Goal: Task Accomplishment & Management: Complete application form

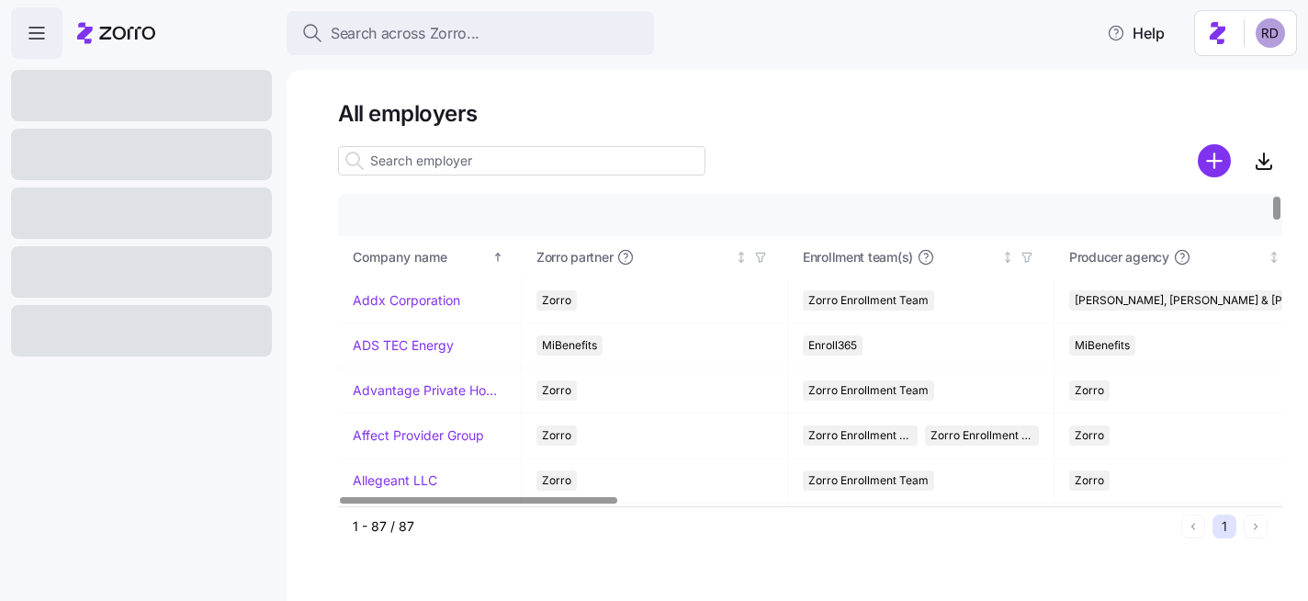
click at [146, 156] on div at bounding box center [141, 154] width 261 height 51
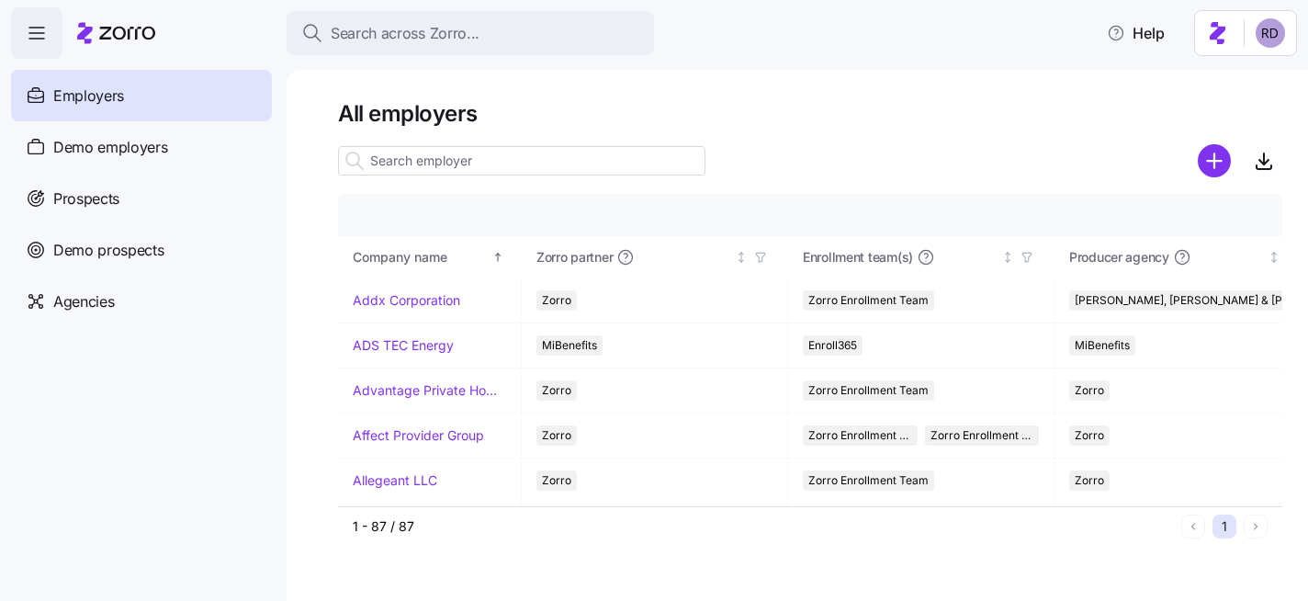
click at [147, 156] on span "Demo employers" at bounding box center [110, 147] width 115 height 23
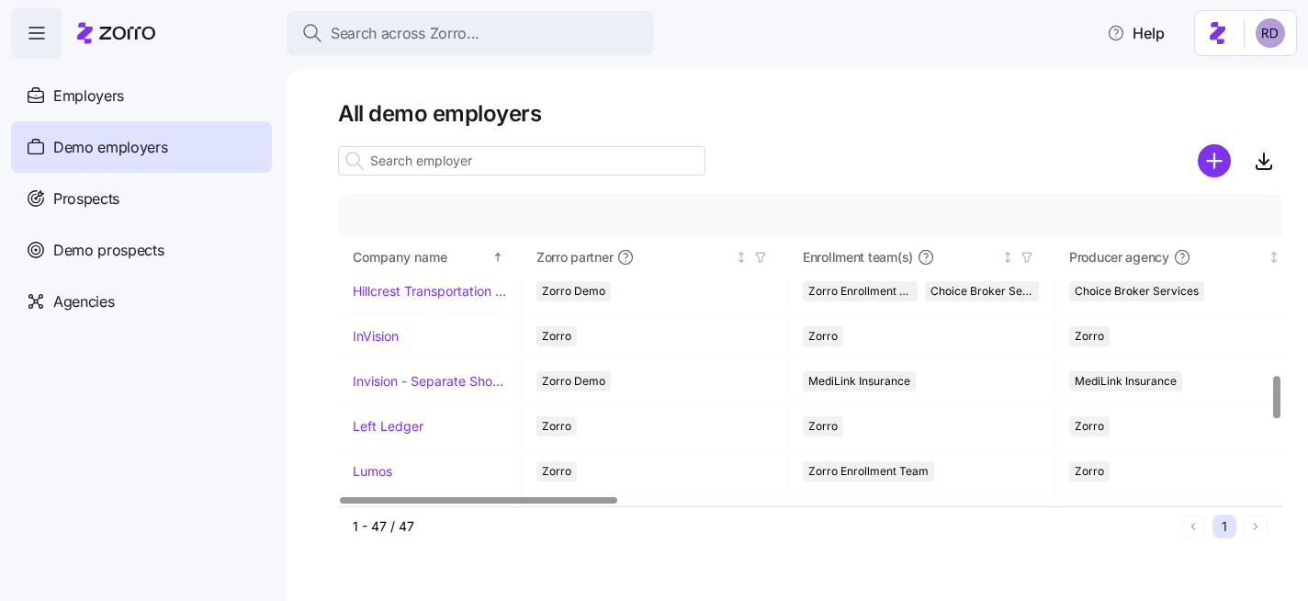
scroll to position [1342, 0]
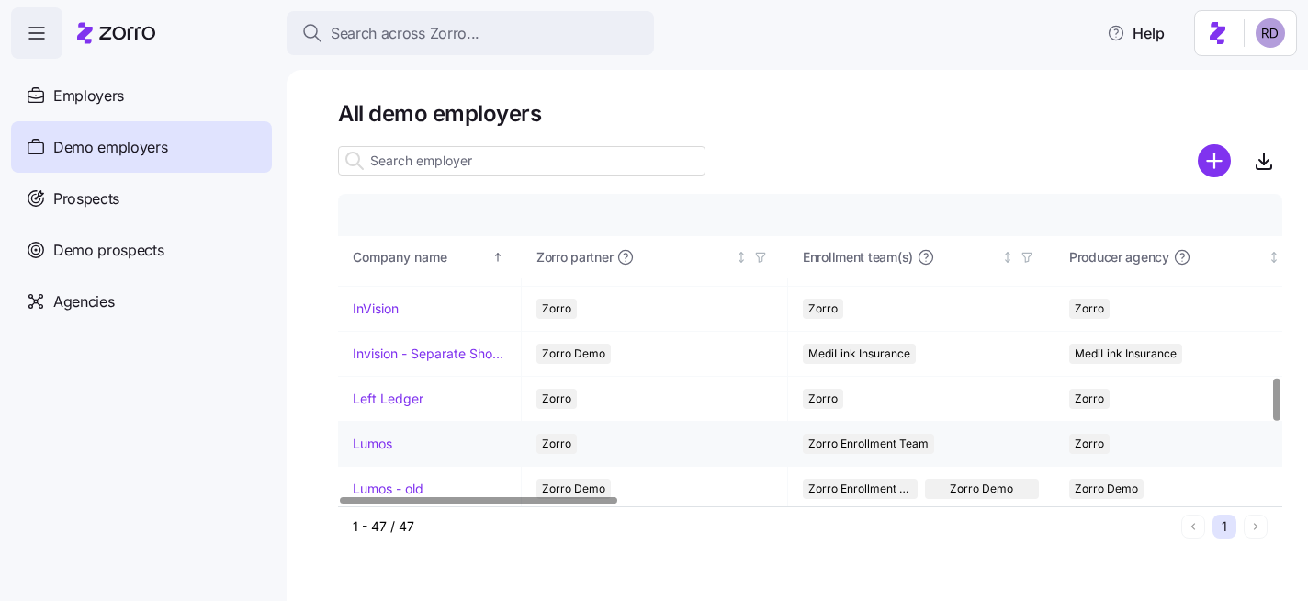
click at [379, 443] on link "Lumos" at bounding box center [373, 444] width 40 height 18
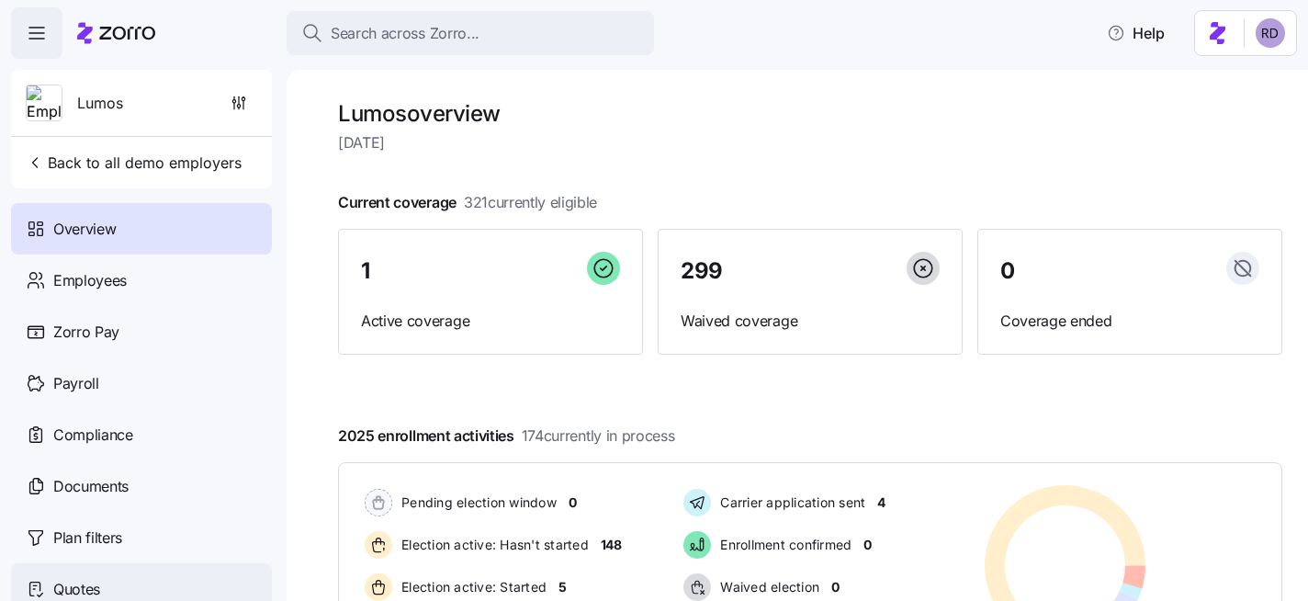
click at [151, 570] on div "Quotes" at bounding box center [141, 588] width 261 height 51
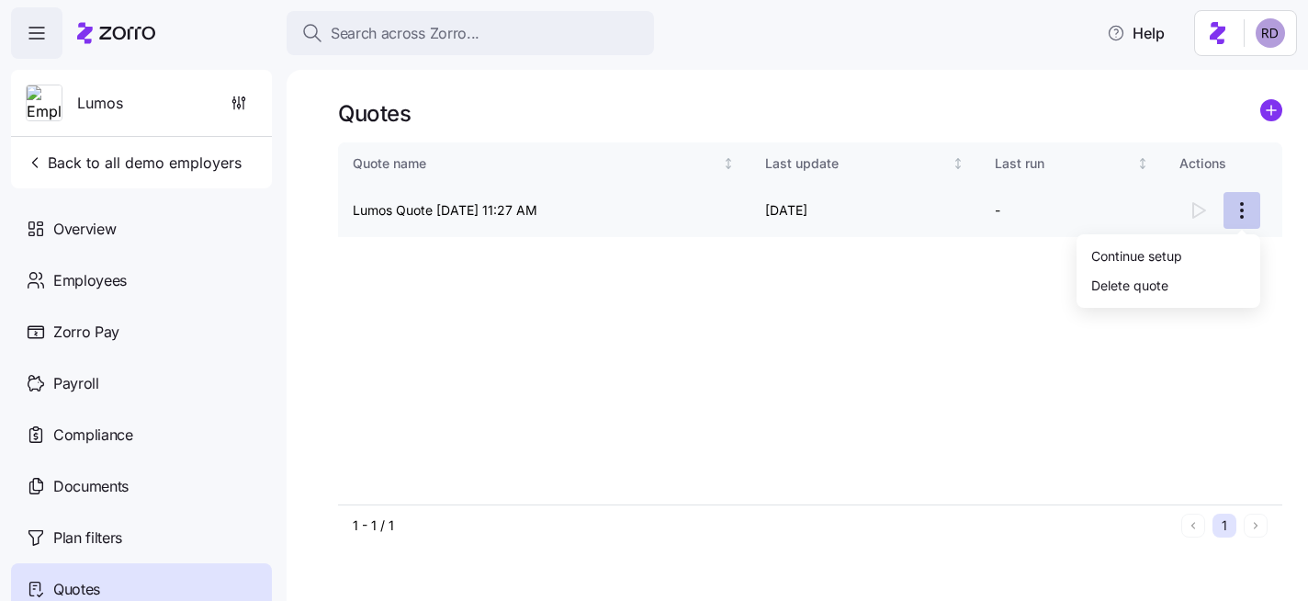
click at [1234, 203] on html "Search across Zorro... Help Lumos Back to all demo employers Overview Employees…" at bounding box center [654, 295] width 1308 height 590
click at [1193, 249] on div "Continue setup" at bounding box center [1168, 255] width 169 height 29
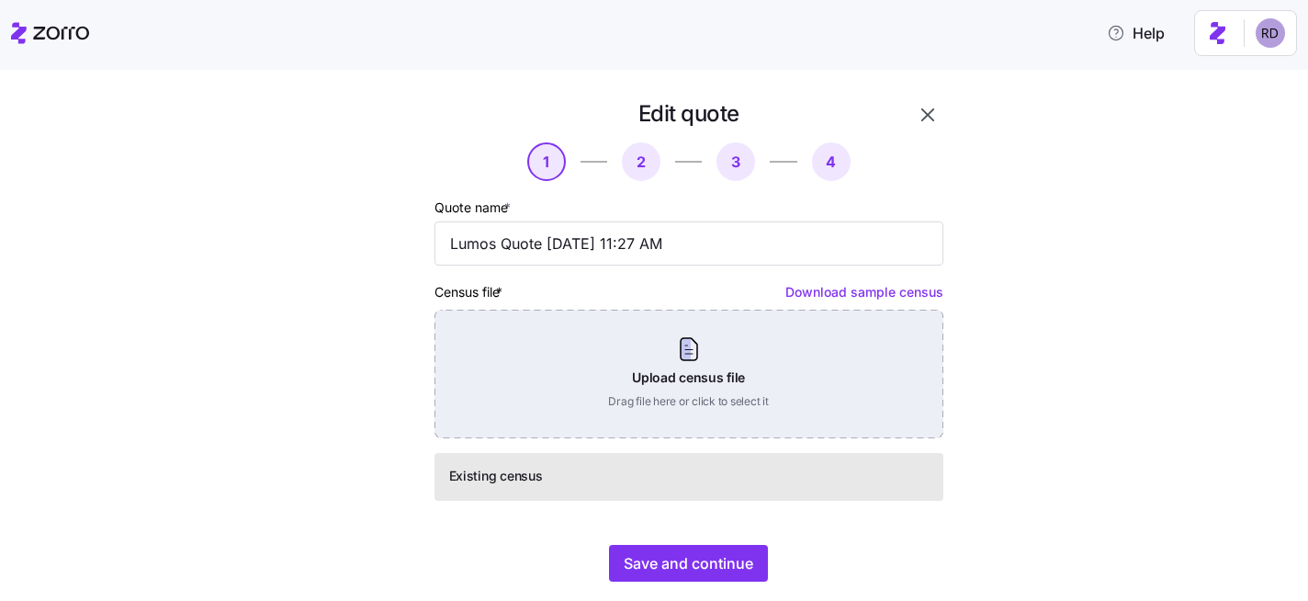
click at [651, 382] on div "Upload census file Drag file here or click to select it" at bounding box center [689, 374] width 509 height 129
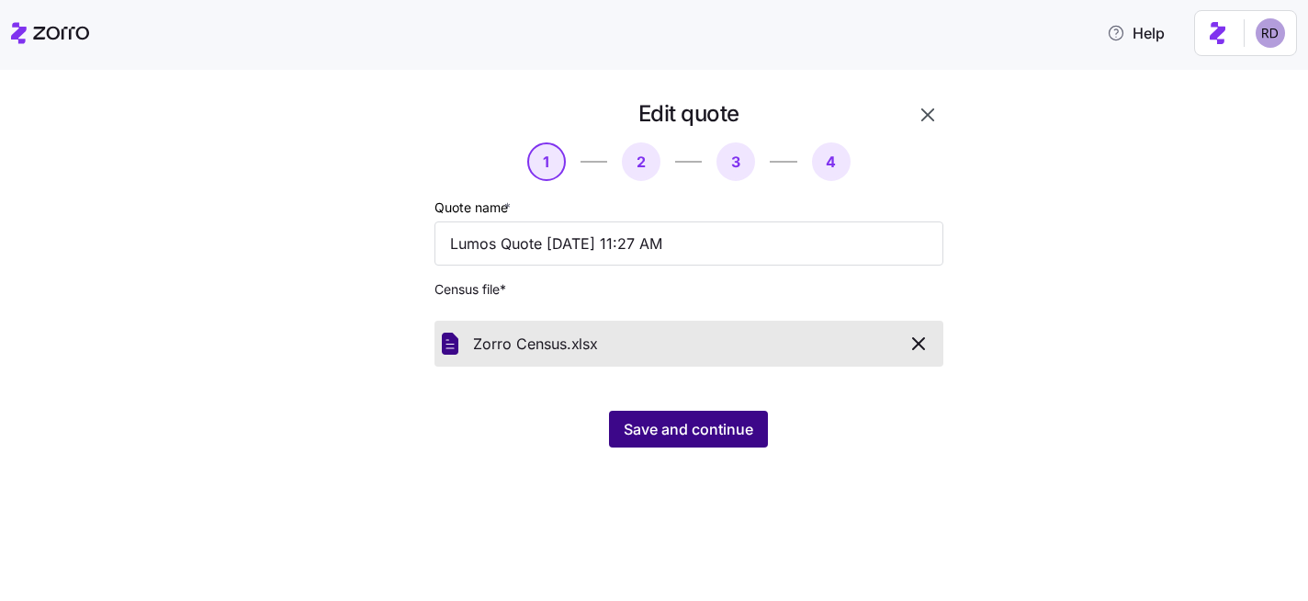
click at [704, 431] on span "Save and continue" at bounding box center [689, 429] width 130 height 22
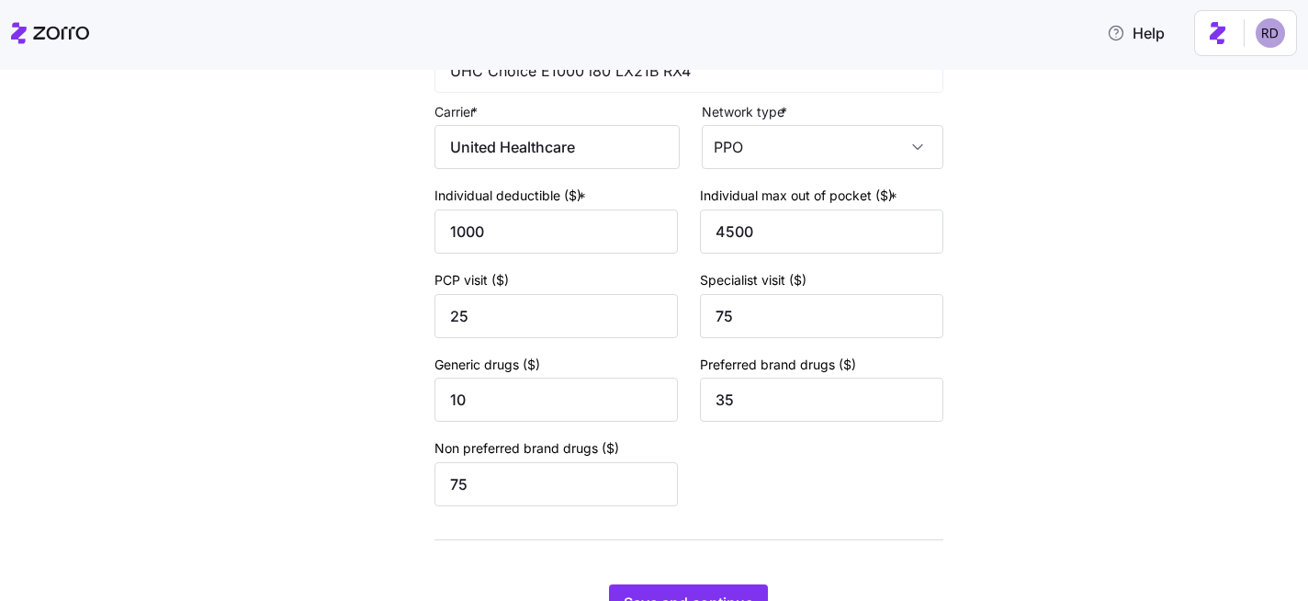
scroll to position [216, 0]
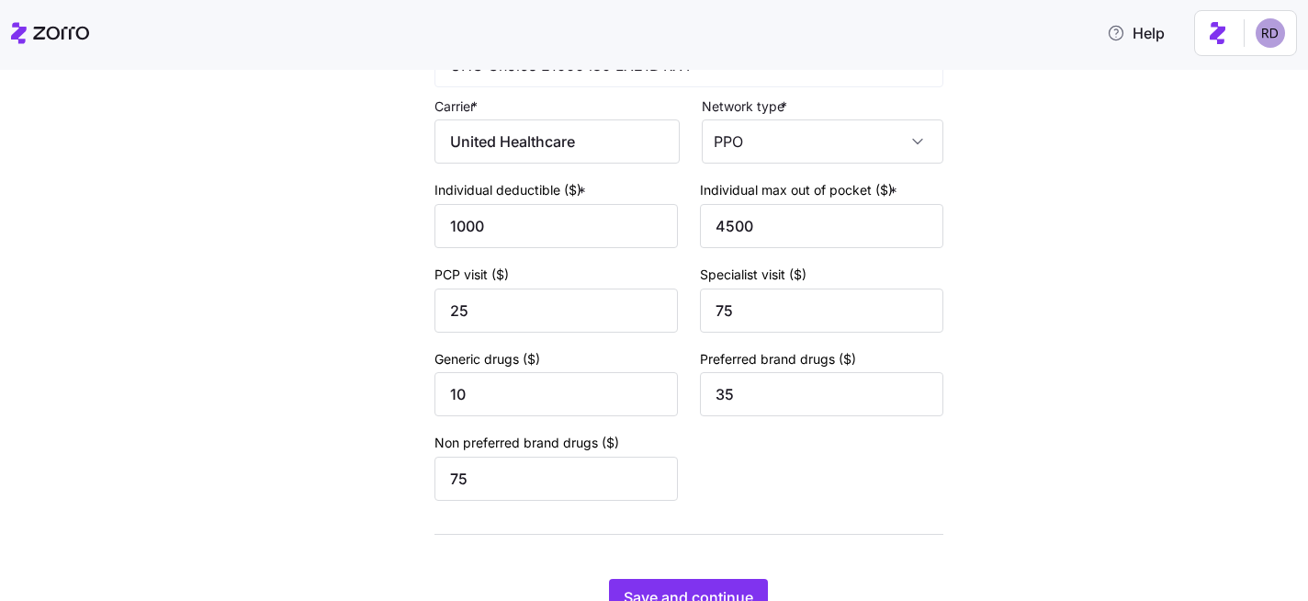
click at [47, 40] on icon at bounding box center [50, 33] width 78 height 22
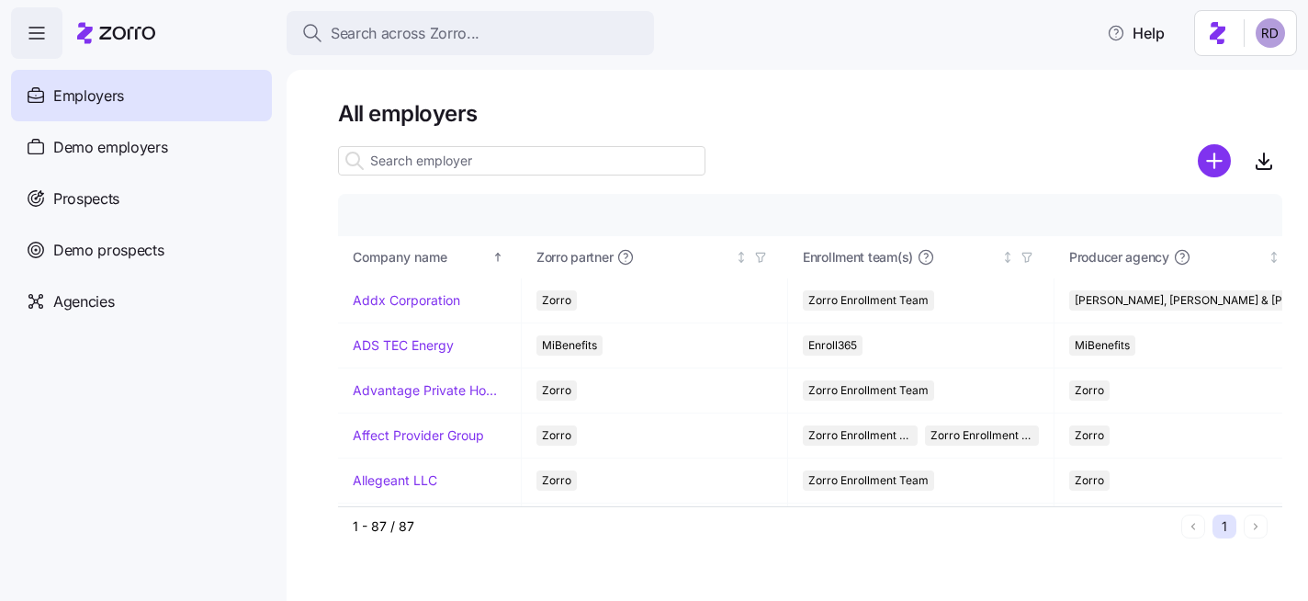
click at [1023, 70] on div "All employers Company details Benefit status Company name Zorro partner Enrollm…" at bounding box center [798, 335] width 1022 height 531
